Goal: Transaction & Acquisition: Purchase product/service

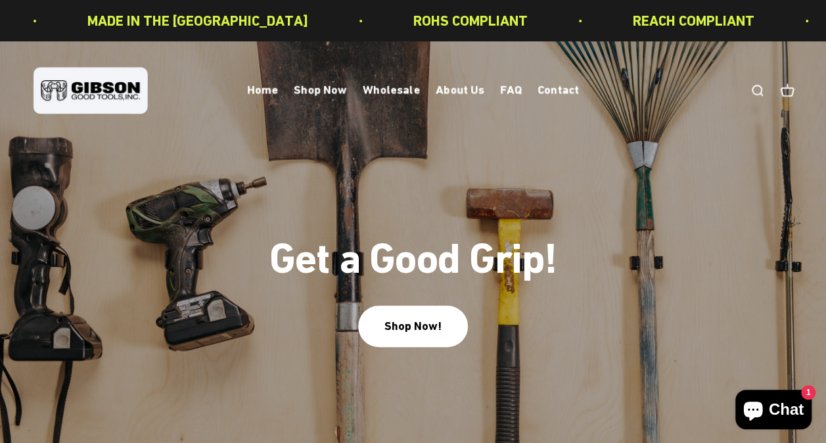
click at [756, 91] on link "Open search" at bounding box center [757, 90] width 14 height 14
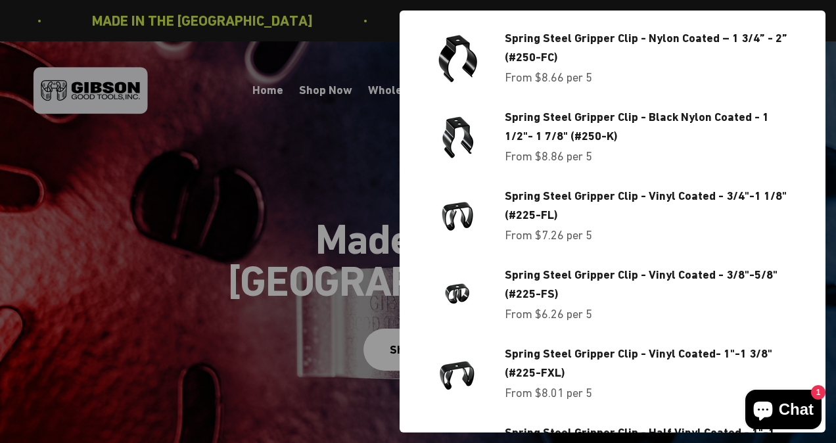
scroll to position [83, 0]
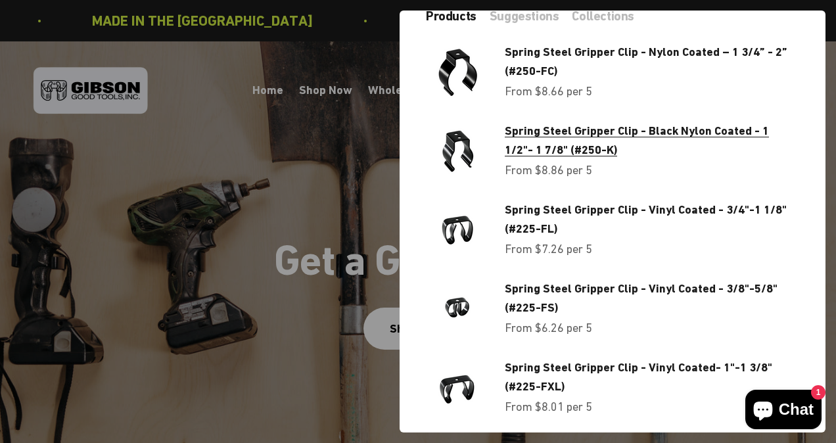
type input "***"
click at [661, 132] on span "Spring Steel Gripper Clip - Black Nylon Coated - 1 1/2"- 1 7/8" (#250-K)" at bounding box center [637, 140] width 264 height 33
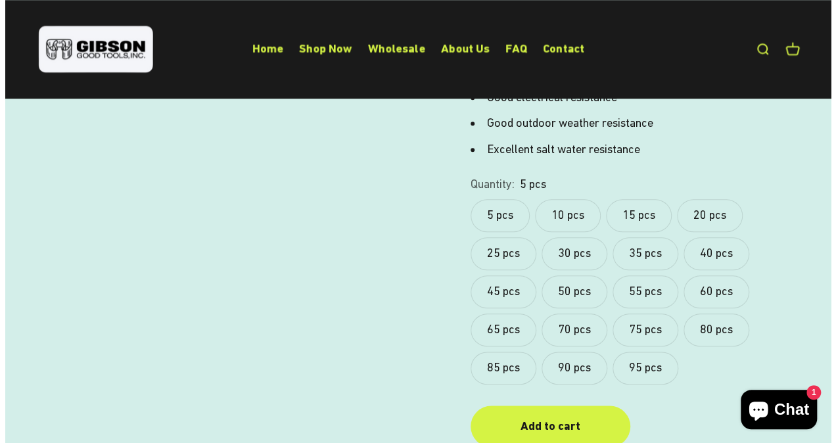
scroll to position [605, 0]
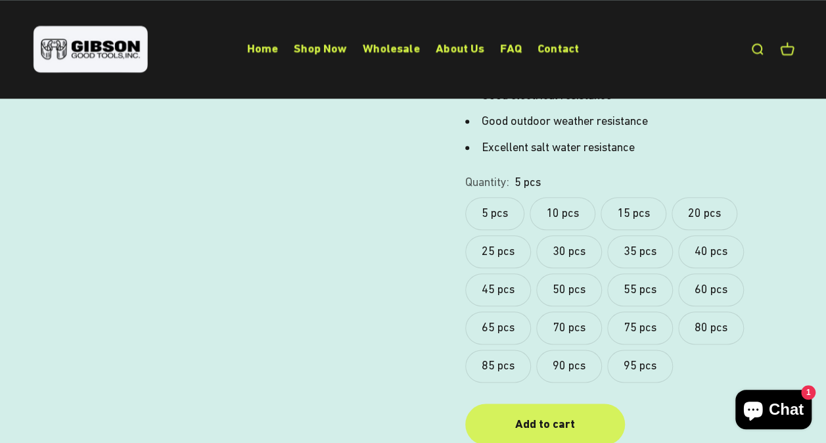
click at [578, 415] on div "Add to cart" at bounding box center [545, 424] width 106 height 19
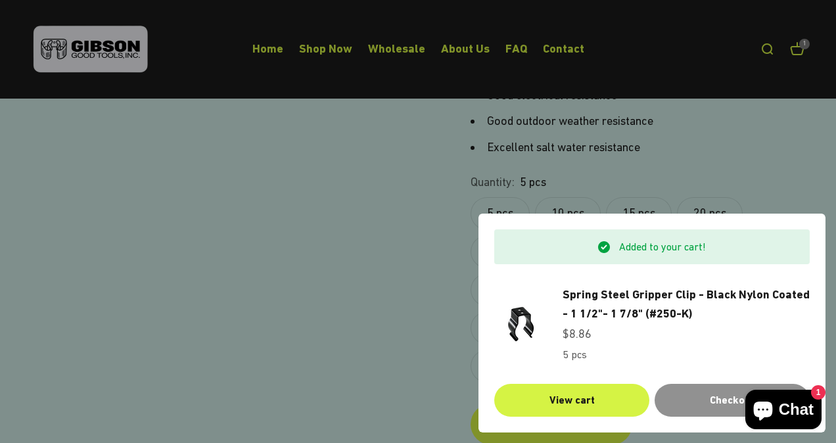
click at [718, 405] on div "Checkout" at bounding box center [732, 400] width 124 height 17
